Goal: Navigation & Orientation: Find specific page/section

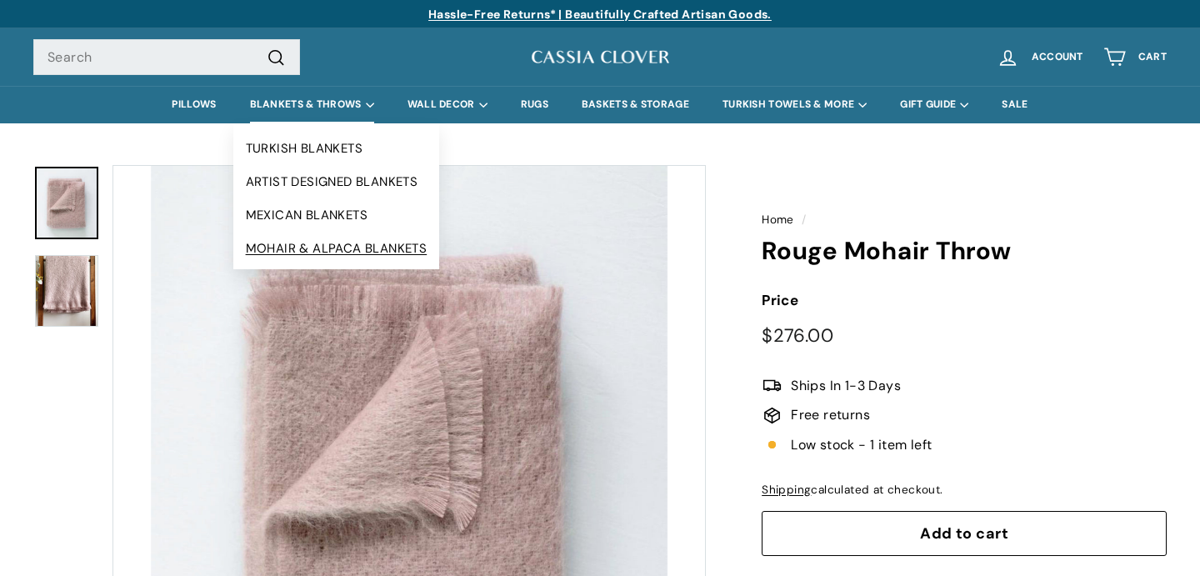
click at [292, 245] on link "MOHAIR & ALPACA BLANKETS" at bounding box center [336, 248] width 207 height 33
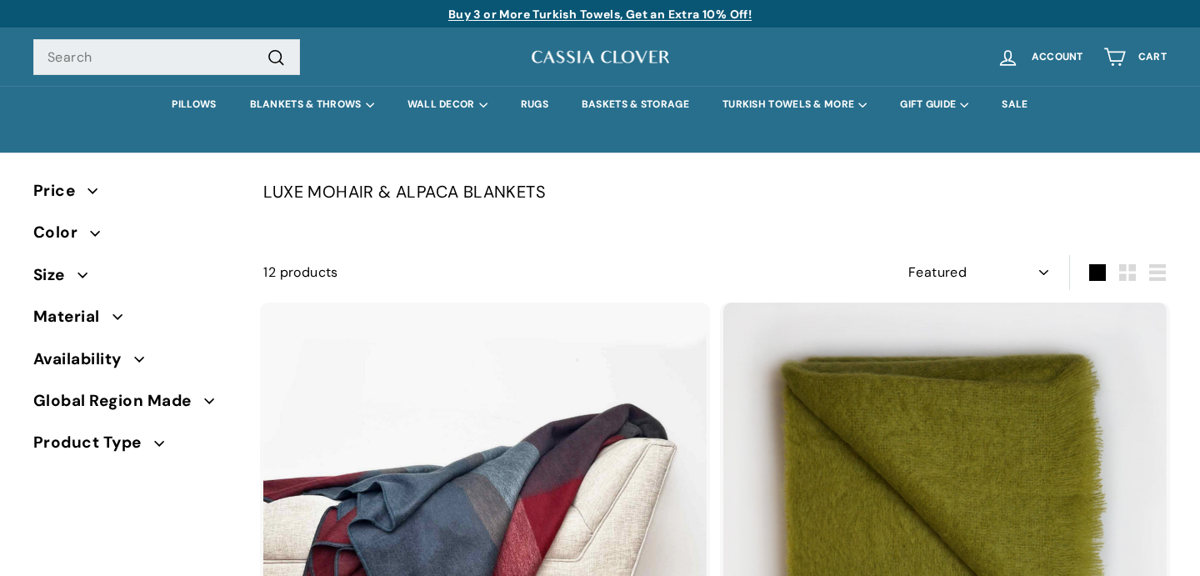
select select "manual"
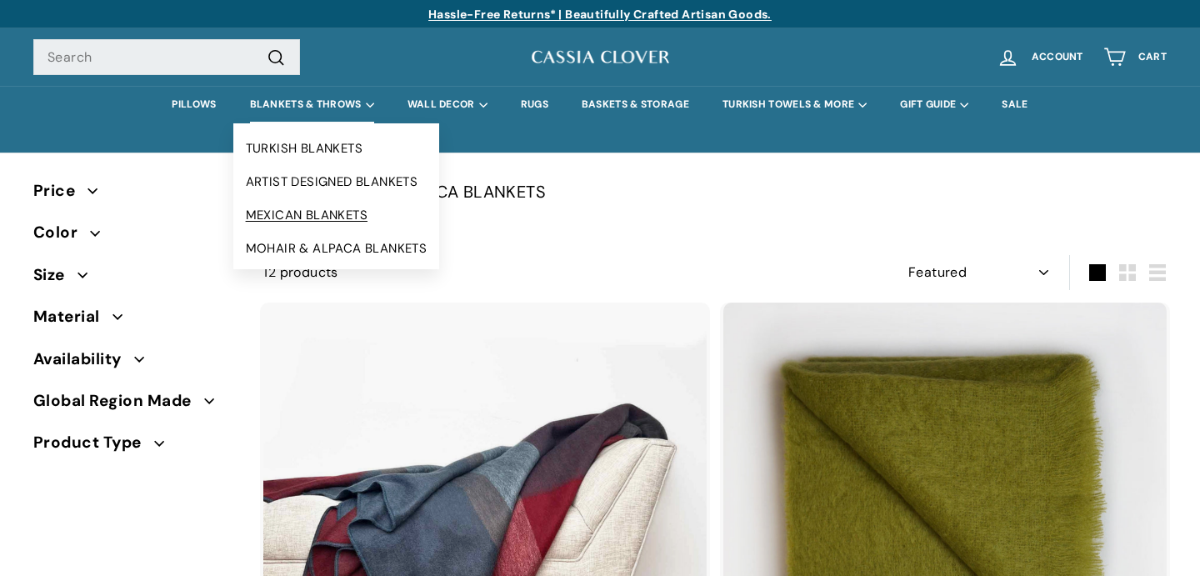
click at [282, 221] on link "MEXICAN BLANKETS" at bounding box center [336, 214] width 207 height 33
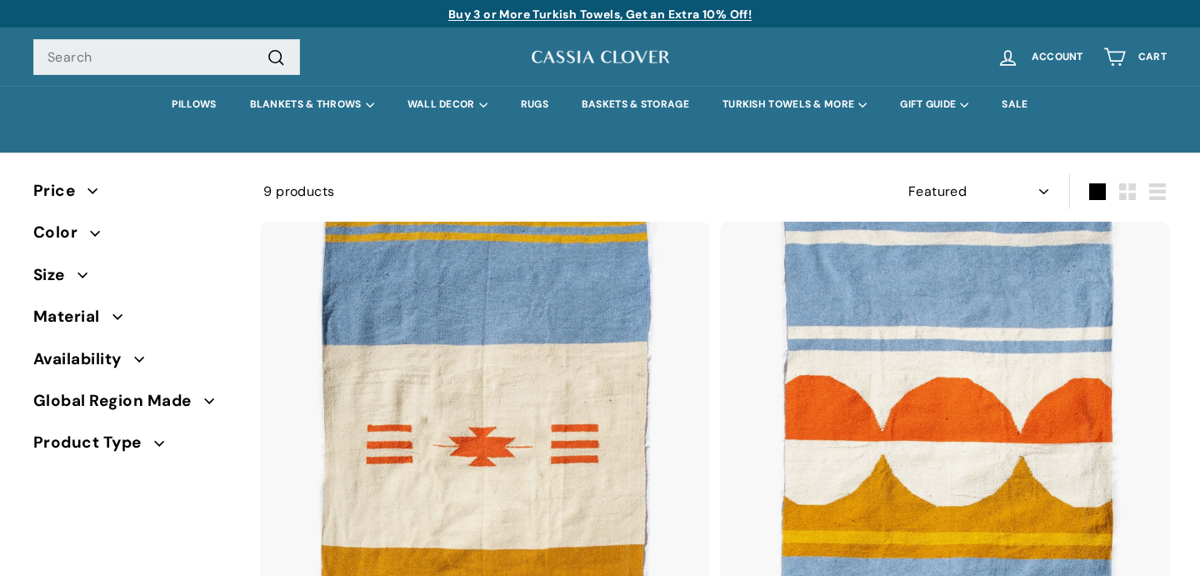
select select "manual"
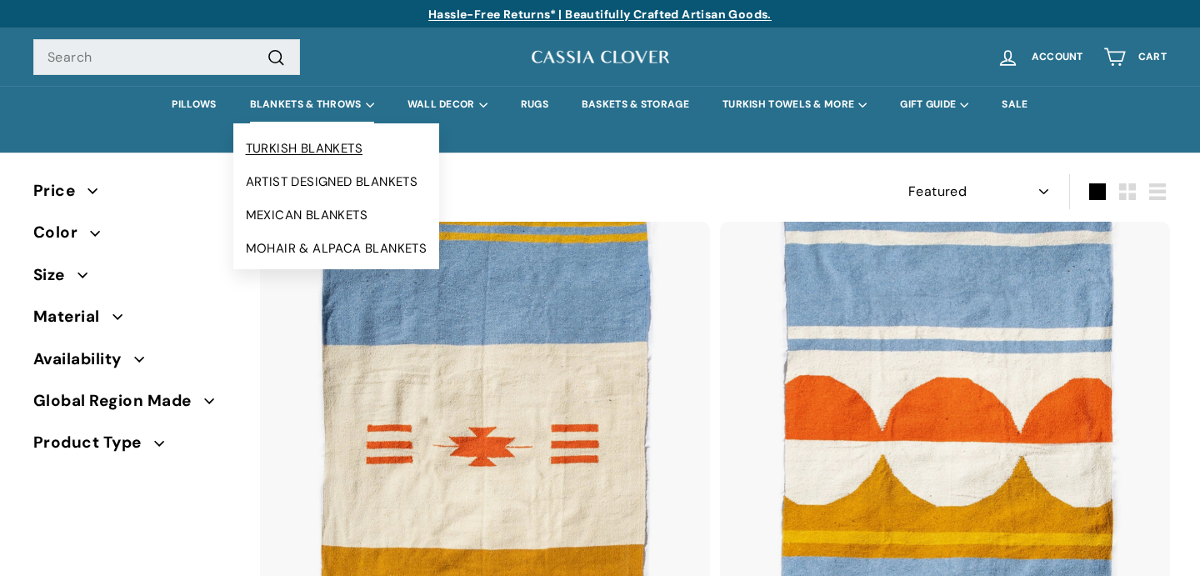
click at [287, 141] on link "TURKISH BLANKETS" at bounding box center [336, 148] width 207 height 33
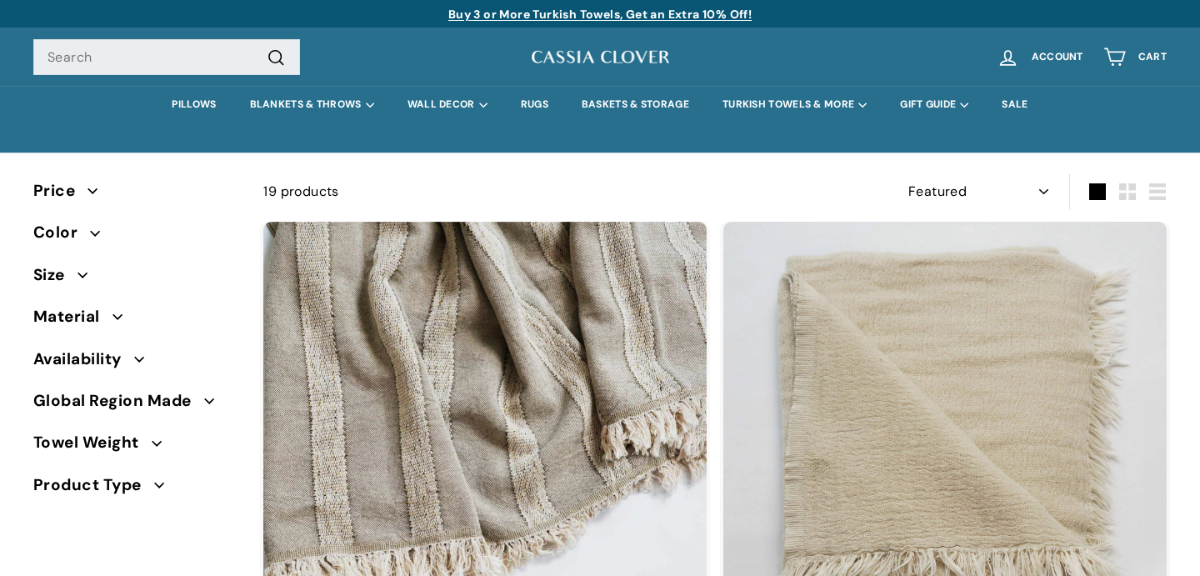
select select "manual"
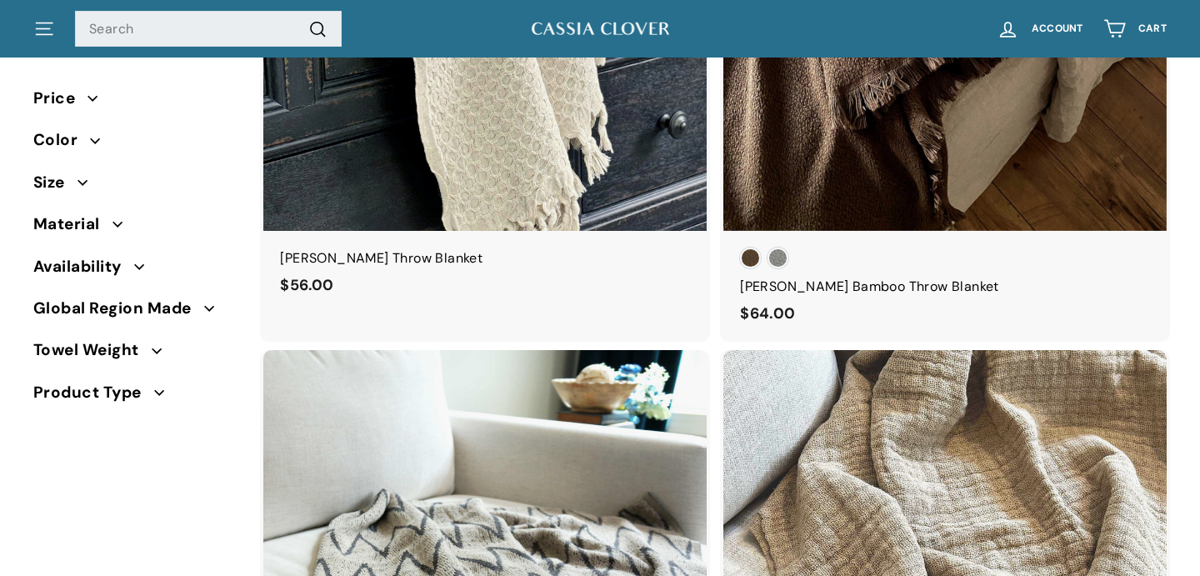
scroll to position [2467, 0]
